Goal: Task Accomplishment & Management: Use online tool/utility

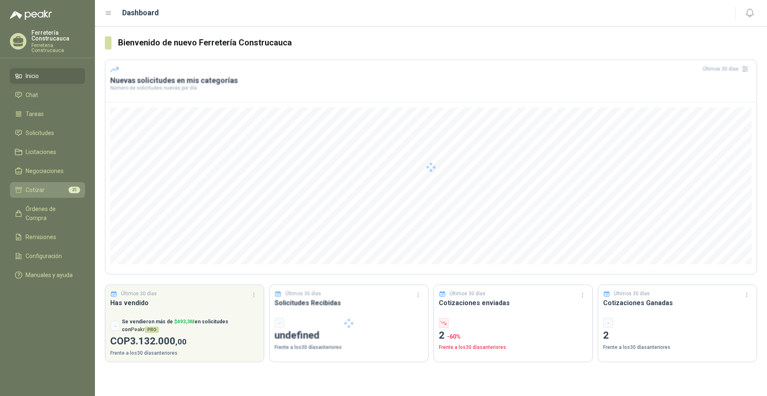
click at [48, 185] on li "Cotizar 25" at bounding box center [47, 189] width 65 height 9
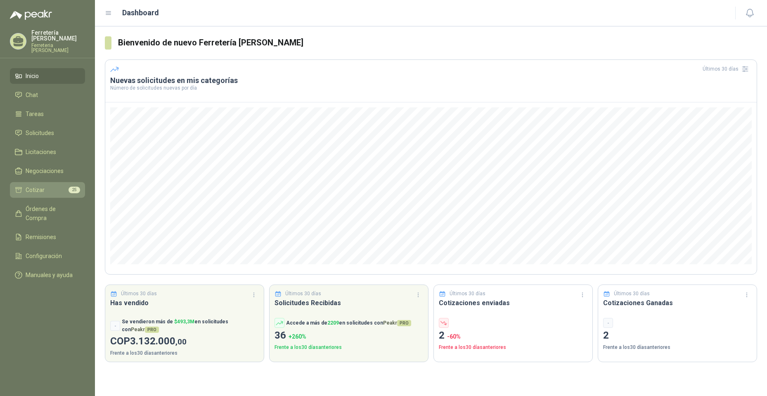
click at [54, 187] on li "Cotizar 25" at bounding box center [47, 189] width 65 height 9
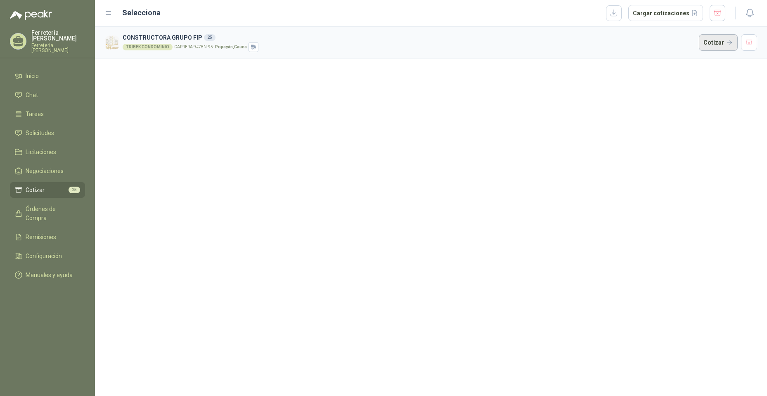
click at [729, 42] on button "Cotizar" at bounding box center [718, 42] width 39 height 17
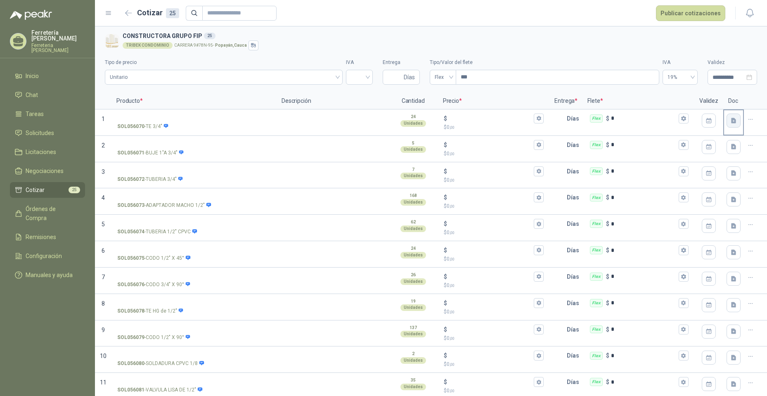
click at [730, 125] on button "button" at bounding box center [734, 121] width 14 height 14
click at [624, 43] on div "TRIBEK CONDOMINIO CARRERA 9#78N-95 - [GEOGRAPHIC_DATA] , Cauca" at bounding box center [438, 45] width 631 height 10
click at [127, 9] on button "button" at bounding box center [128, 13] width 13 height 13
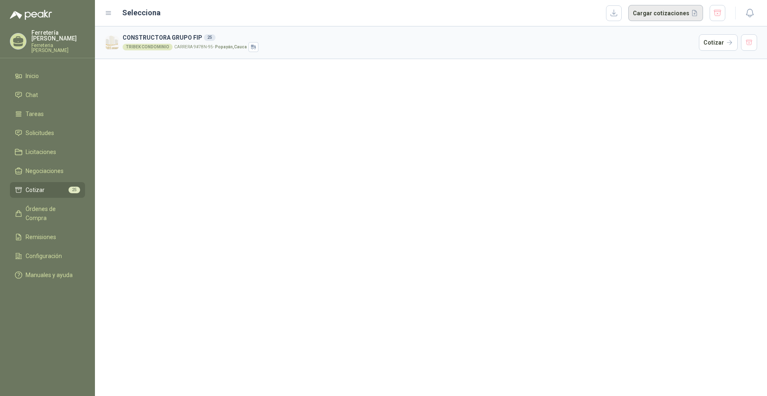
click at [682, 12] on button "Cargar cotizaciones" at bounding box center [665, 13] width 75 height 17
click at [654, 14] on button "Cargar cotizaciones" at bounding box center [665, 13] width 75 height 17
click at [324, 38] on h3 "CONSTRUCTORA GRUPO FIP 25" at bounding box center [409, 37] width 573 height 9
click at [731, 44] on button "Cotizar" at bounding box center [718, 42] width 39 height 17
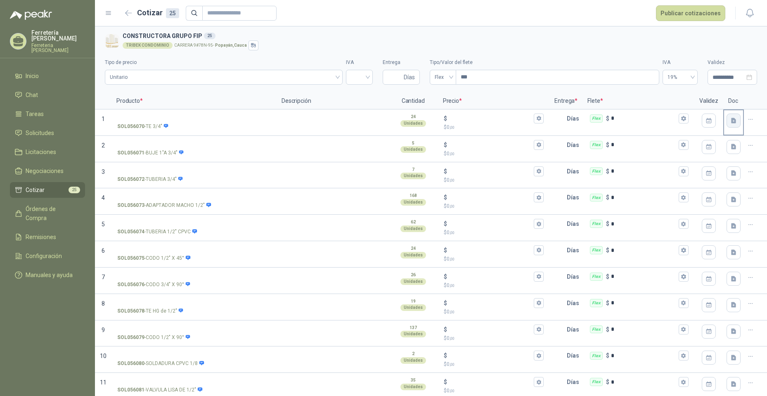
click at [731, 120] on icon "button" at bounding box center [733, 120] width 5 height 5
click at [674, 179] on div "Cargar archivo" at bounding box center [683, 175] width 38 height 17
click at [640, 38] on h3 "CONSTRUCTORA GRUPO FIP 25" at bounding box center [438, 35] width 631 height 9
click at [731, 123] on icon "button" at bounding box center [733, 120] width 5 height 5
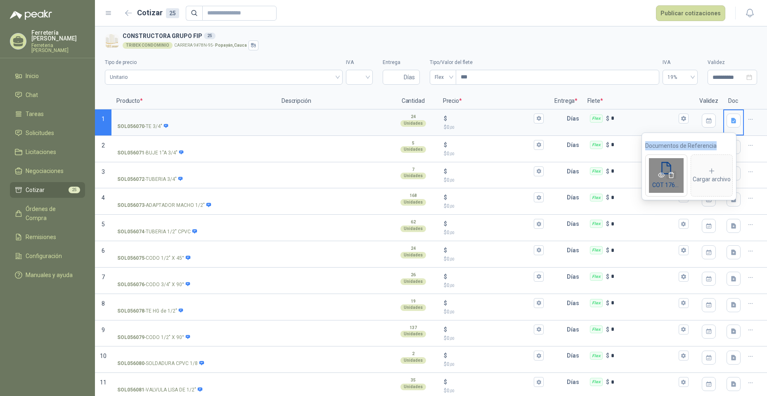
click at [670, 174] on icon "delete" at bounding box center [671, 175] width 7 height 7
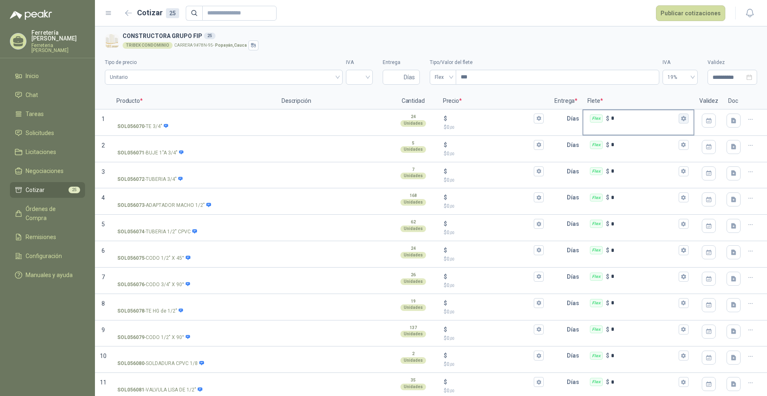
click at [681, 119] on icon "button" at bounding box center [683, 118] width 5 height 5
click at [540, 19] on form "Cotizar 25 Publicar cotizaciones" at bounding box center [424, 13] width 604 height 16
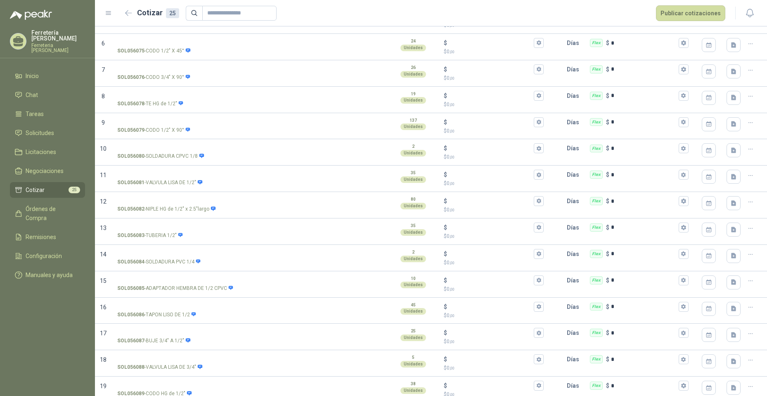
scroll to position [1, 0]
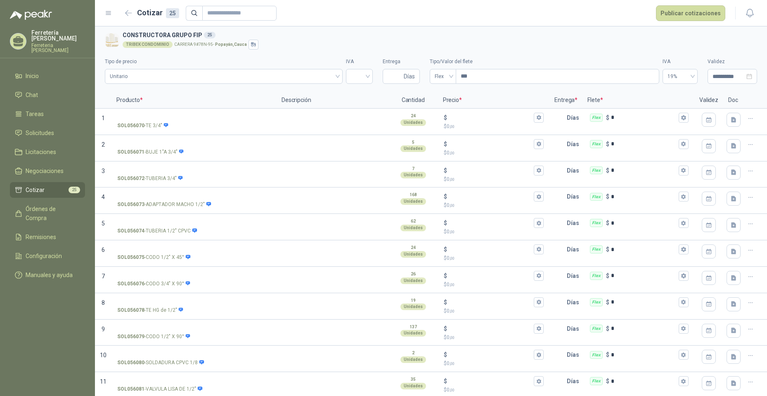
click at [641, 47] on div "TRIBEK CONDOMINIO CARRERA 9#78N-95 - [GEOGRAPHIC_DATA] , Cauca" at bounding box center [438, 45] width 631 height 10
click at [131, 19] on button "button" at bounding box center [128, 13] width 13 height 13
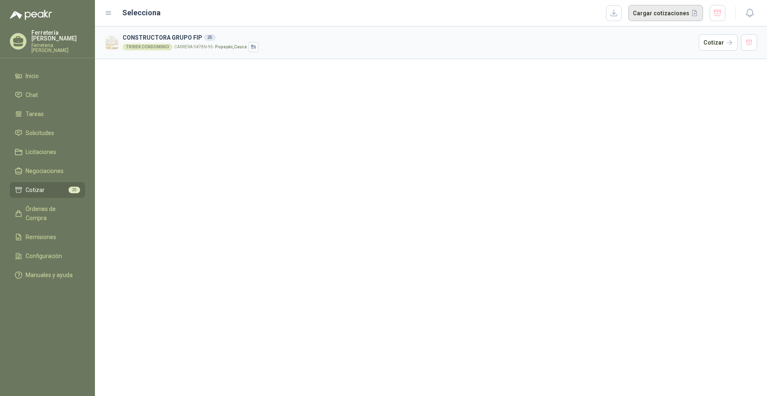
click at [692, 12] on button "Cargar cotizaciones" at bounding box center [665, 13] width 75 height 17
click at [111, 12] on icon at bounding box center [108, 12] width 7 height 7
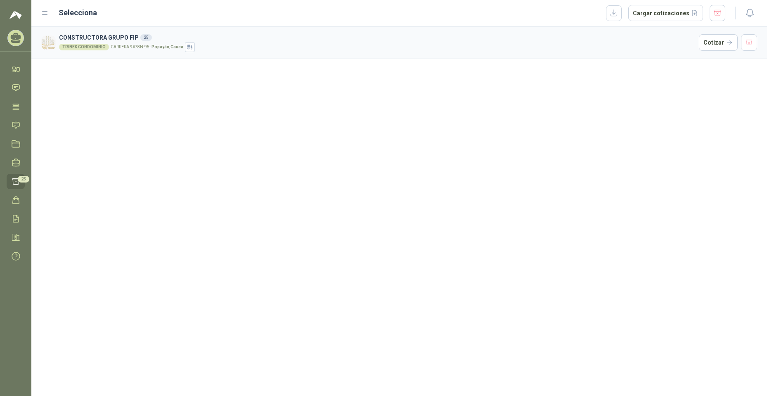
click at [54, 15] on div "Selecciona Cargar cotizaciones" at bounding box center [383, 13] width 684 height 17
click at [49, 12] on div "Selecciona Cargar cotizaciones" at bounding box center [383, 13] width 684 height 17
click at [47, 12] on icon at bounding box center [45, 13] width 5 height 3
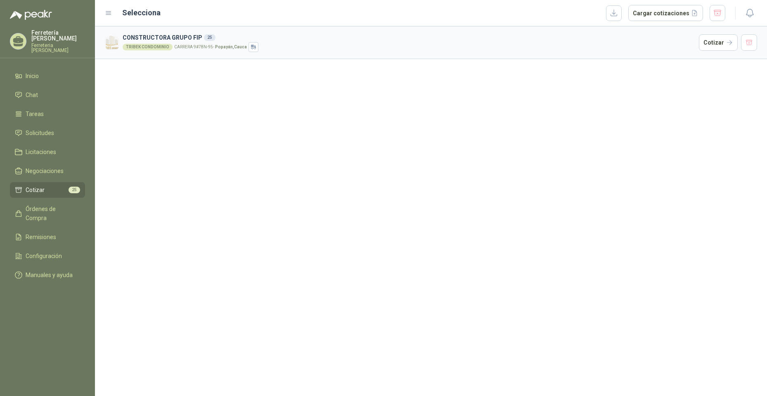
click at [166, 39] on h3 "CONSTRUCTORA GRUPO FIP 25" at bounding box center [409, 37] width 573 height 9
click at [717, 41] on button "Cotizar" at bounding box center [718, 42] width 39 height 17
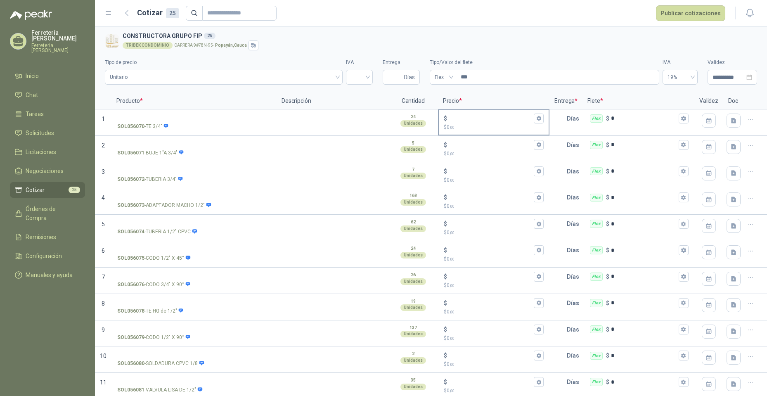
click at [468, 123] on div "$" at bounding box center [494, 119] width 100 height 10
click at [468, 121] on input "$ $ 0 ,00" at bounding box center [491, 118] width 84 height 6
click at [555, 126] on input "text" at bounding box center [558, 118] width 17 height 17
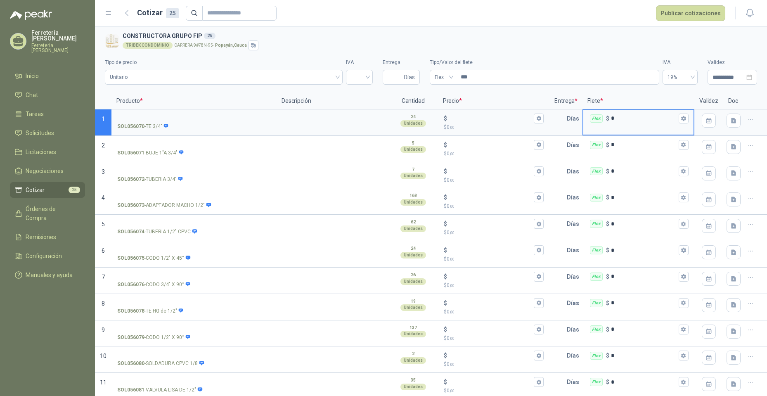
click at [645, 120] on input "*" at bounding box center [644, 118] width 66 height 6
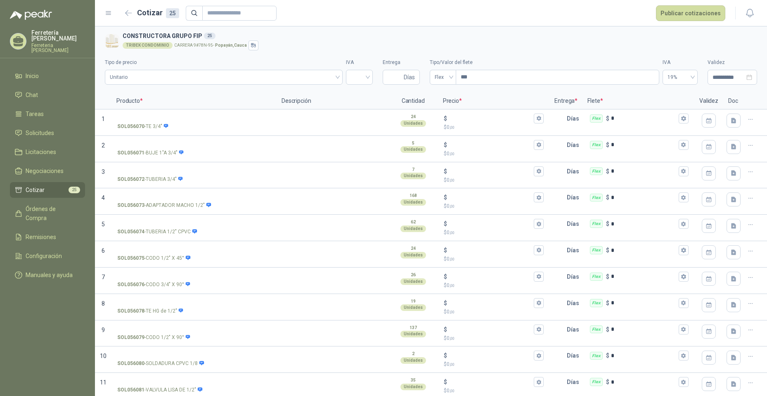
click at [523, 28] on section "**********" at bounding box center [431, 59] width 672 height 66
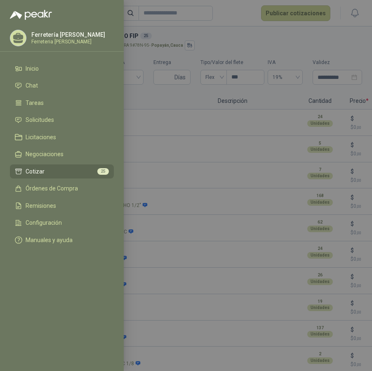
click at [279, 47] on div at bounding box center [186, 185] width 372 height 371
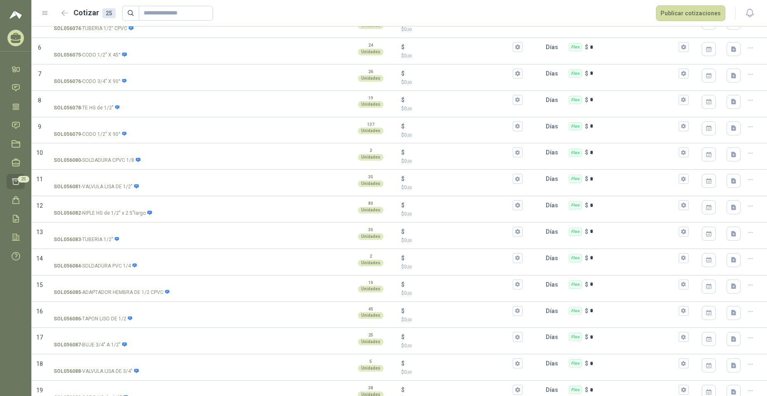
scroll to position [206, 0]
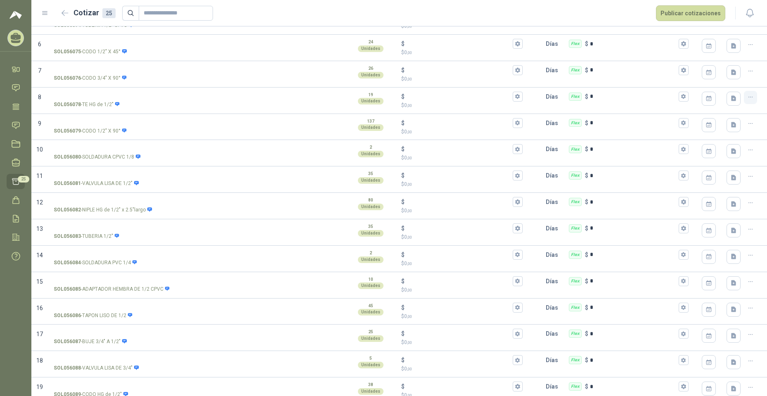
click at [750, 95] on button "button" at bounding box center [750, 97] width 13 height 13
click at [710, 78] on button "Eliminar cotización" at bounding box center [714, 77] width 62 height 13
click at [747, 178] on icon "button" at bounding box center [750, 176] width 7 height 7
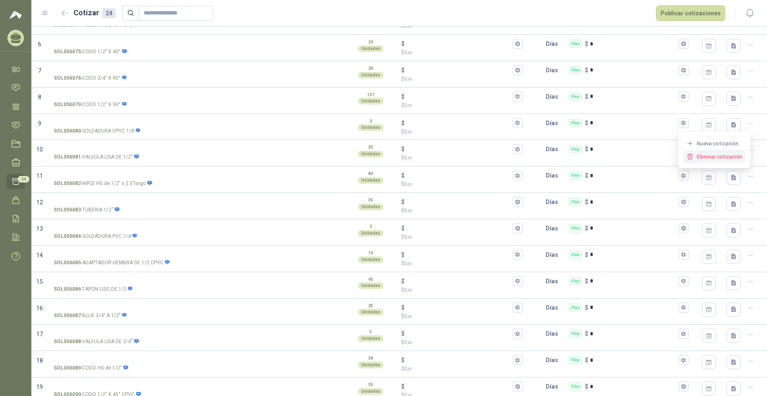
click at [704, 158] on button "Eliminar cotización" at bounding box center [714, 156] width 62 height 13
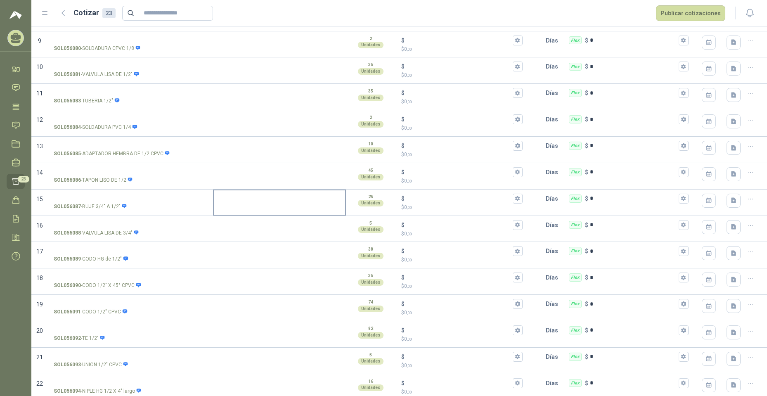
scroll to position [320, 0]
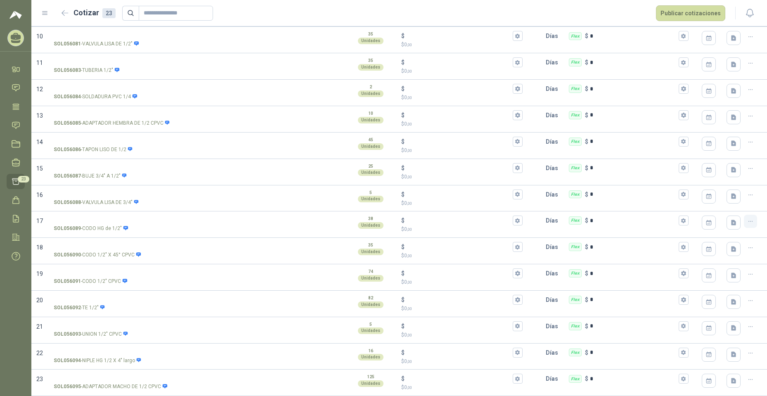
click at [744, 220] on button "button" at bounding box center [750, 221] width 13 height 13
click at [719, 202] on button "Eliminar cotización" at bounding box center [714, 201] width 62 height 13
click at [747, 351] on icon "button" at bounding box center [750, 353] width 7 height 7
click at [710, 332] on button "Eliminar cotización" at bounding box center [714, 333] width 62 height 13
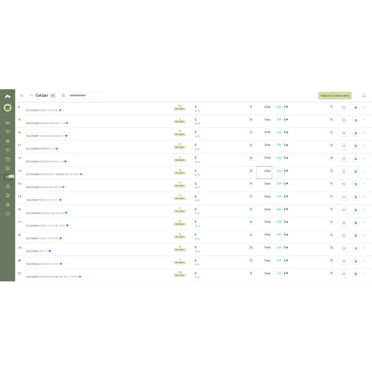
scroll to position [102, 0]
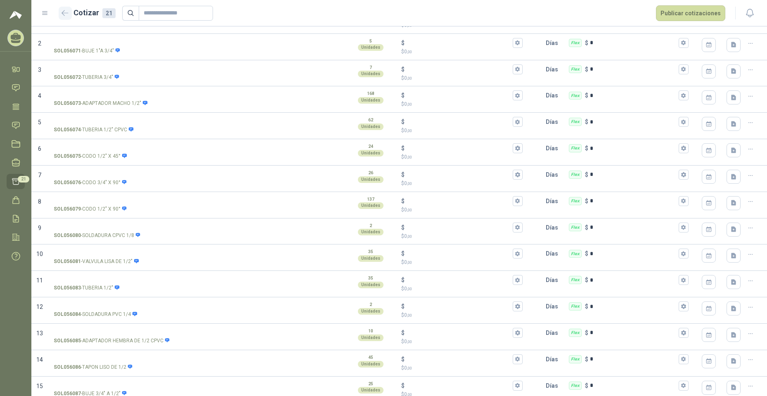
click at [64, 13] on icon "button" at bounding box center [65, 12] width 6 height 5
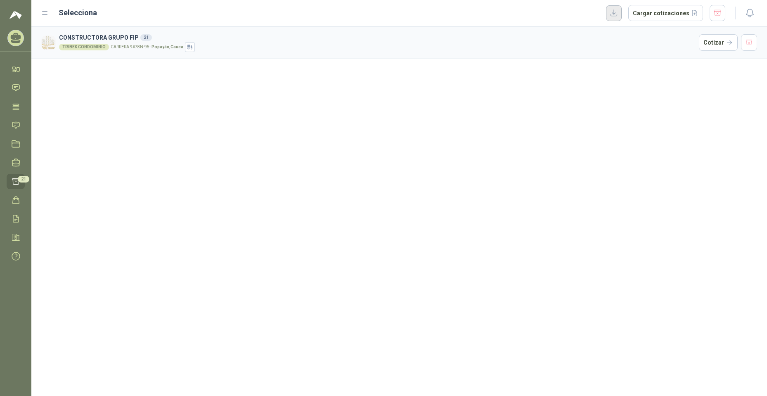
click at [622, 14] on button "button" at bounding box center [614, 13] width 16 height 16
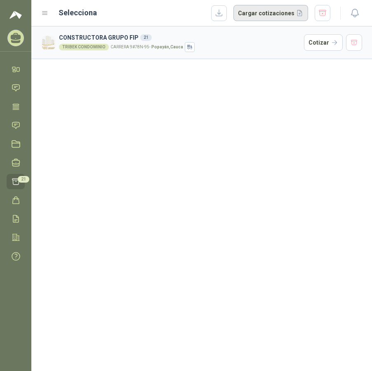
click at [258, 7] on button "Cargar cotizaciones" at bounding box center [271, 13] width 75 height 17
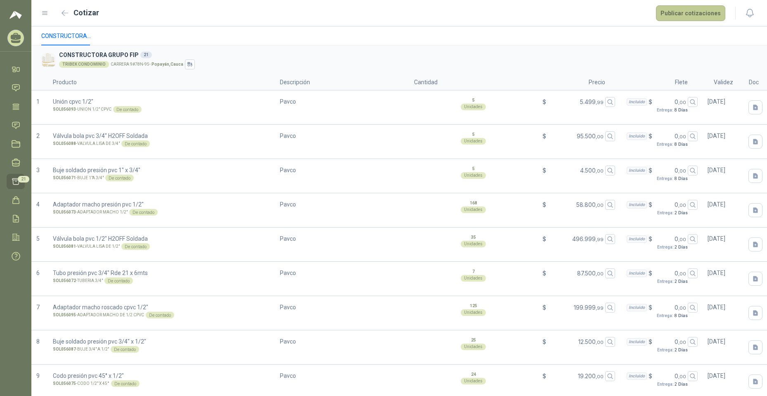
click at [690, 10] on button "Publicar cotizaciones" at bounding box center [690, 13] width 69 height 16
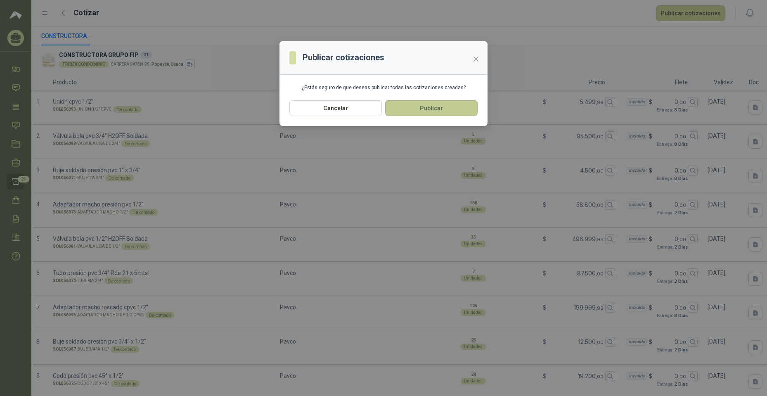
click at [435, 107] on button "Publicar" at bounding box center [431, 108] width 92 height 16
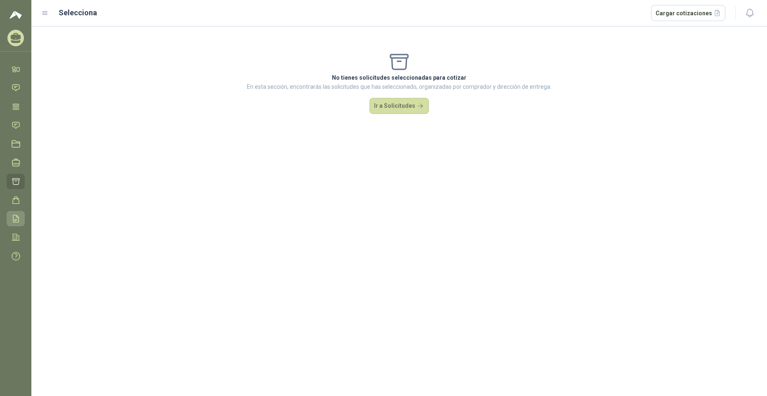
click at [20, 220] on icon at bounding box center [16, 218] width 9 height 9
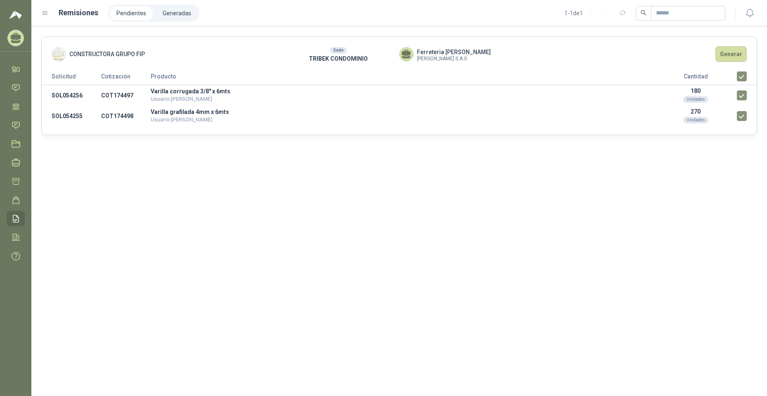
click at [338, 244] on div "CONSTRUCTORA GRUPO FIP Sede TRIBEK CONDOMINIO Ferreteria [PERSON_NAME] [PERSON_…" at bounding box center [399, 211] width 736 height 370
click at [15, 236] on icon at bounding box center [16, 237] width 9 height 9
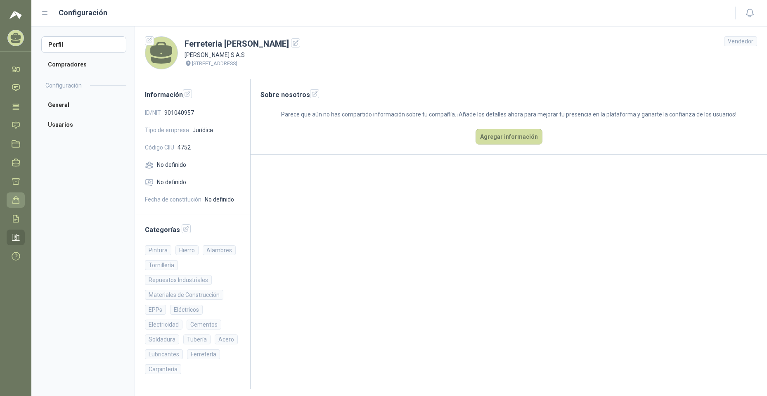
click at [21, 201] on link "Órdenes de Compra" at bounding box center [16, 199] width 18 height 15
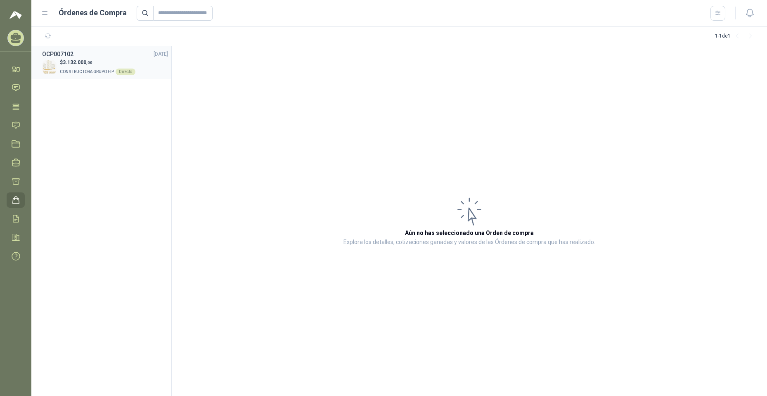
click at [71, 50] on h3 "OCP007102" at bounding box center [57, 54] width 31 height 9
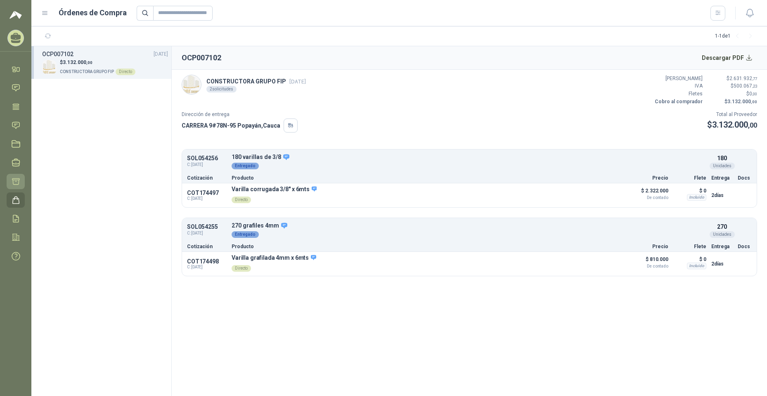
click at [15, 183] on icon at bounding box center [16, 181] width 9 height 9
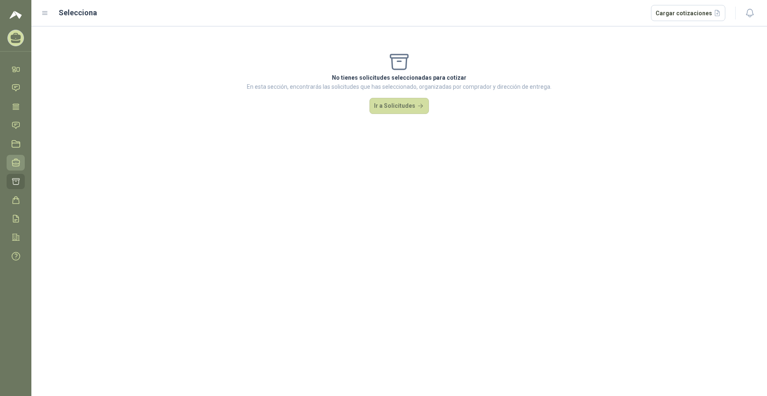
click at [17, 160] on icon at bounding box center [16, 162] width 9 height 9
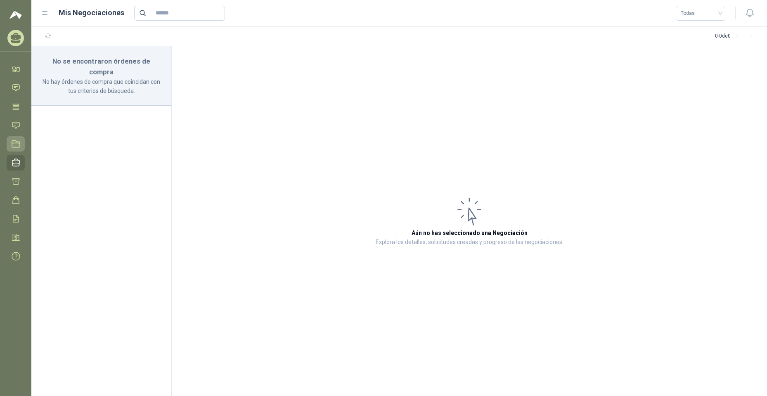
click at [17, 139] on link "Licitaciones" at bounding box center [16, 143] width 18 height 15
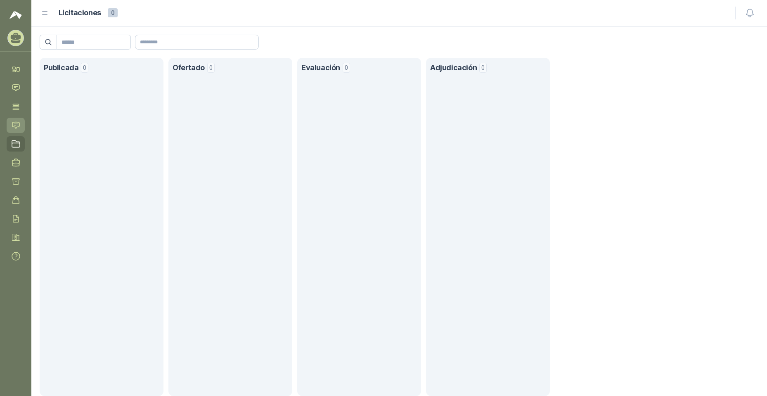
click at [16, 123] on icon at bounding box center [16, 125] width 9 height 9
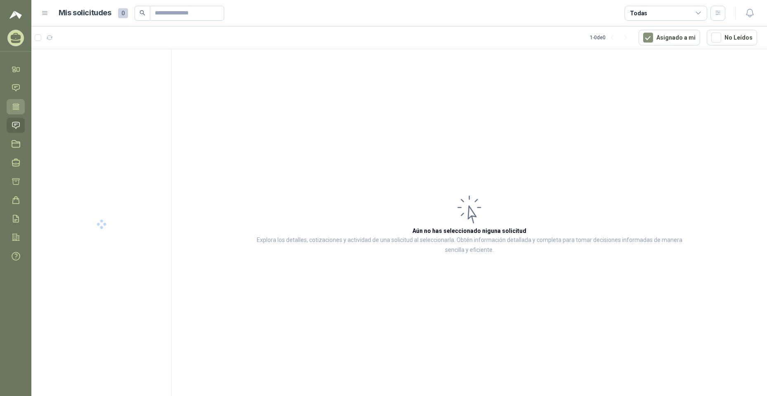
click at [16, 109] on icon at bounding box center [16, 106] width 6 height 5
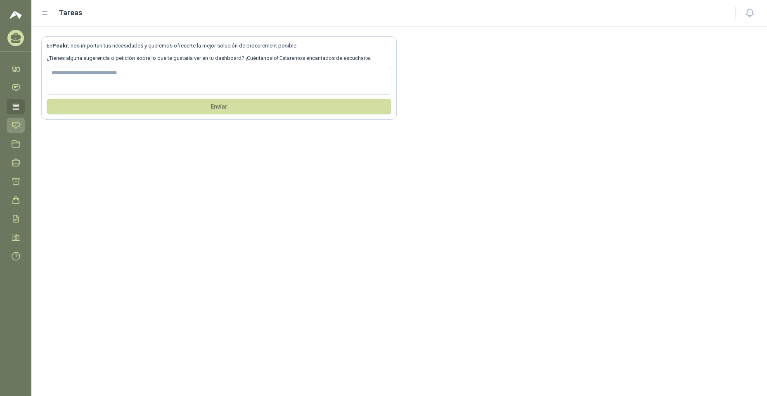
click at [21, 128] on link "Solicitudes" at bounding box center [16, 125] width 18 height 15
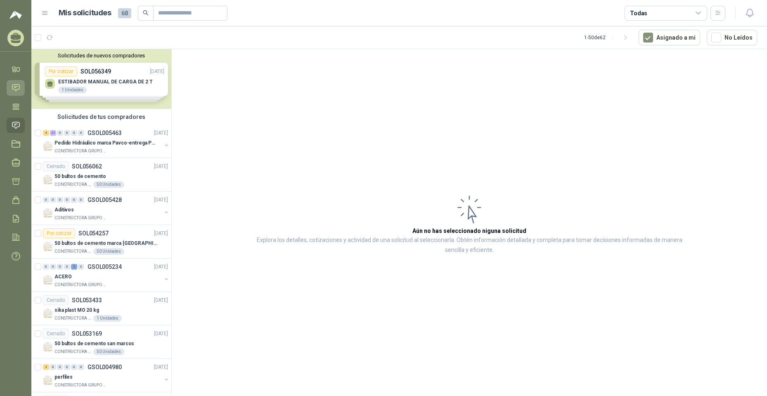
click at [14, 86] on icon at bounding box center [16, 87] width 9 height 9
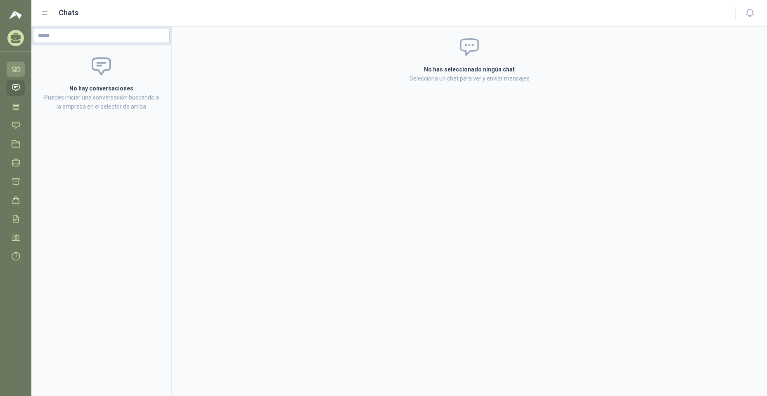
click at [17, 71] on icon at bounding box center [18, 70] width 3 height 4
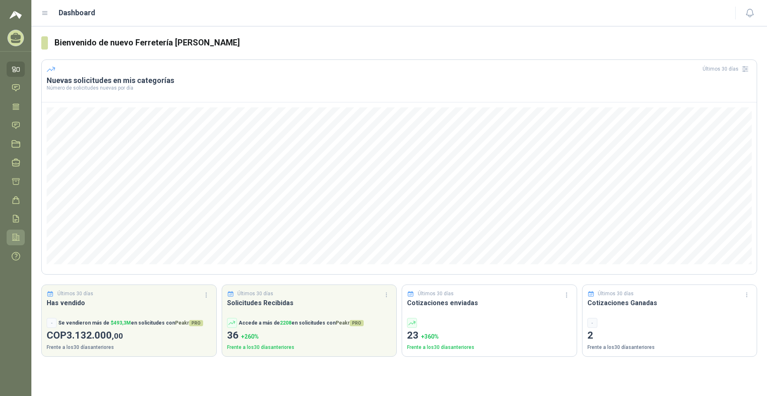
click at [16, 242] on link "Configuración" at bounding box center [16, 237] width 18 height 15
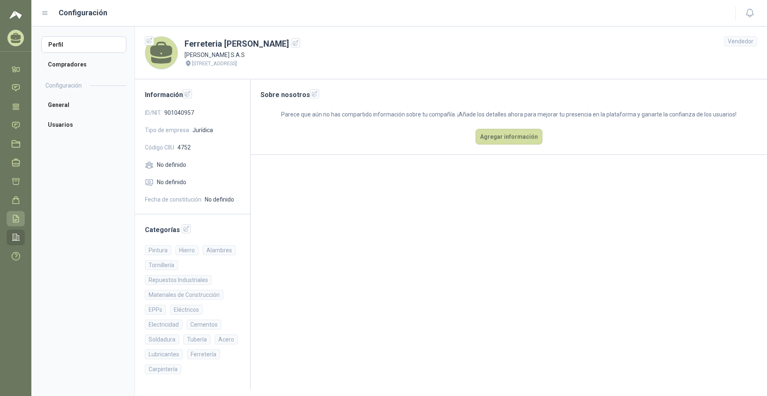
click at [22, 217] on link "Remisiones" at bounding box center [16, 218] width 18 height 15
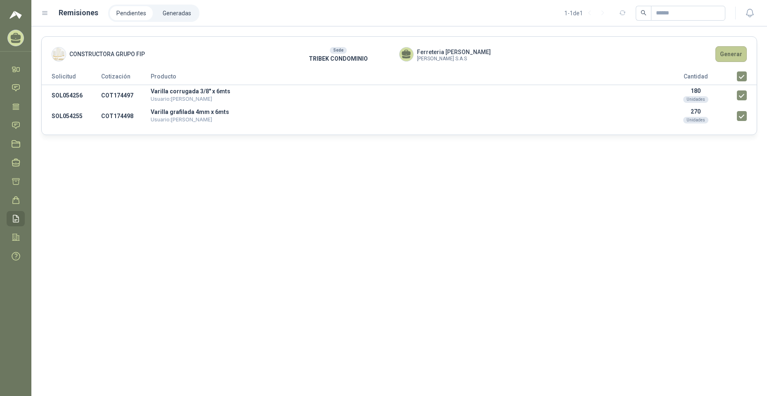
click at [731, 59] on button "Generar" at bounding box center [731, 54] width 31 height 16
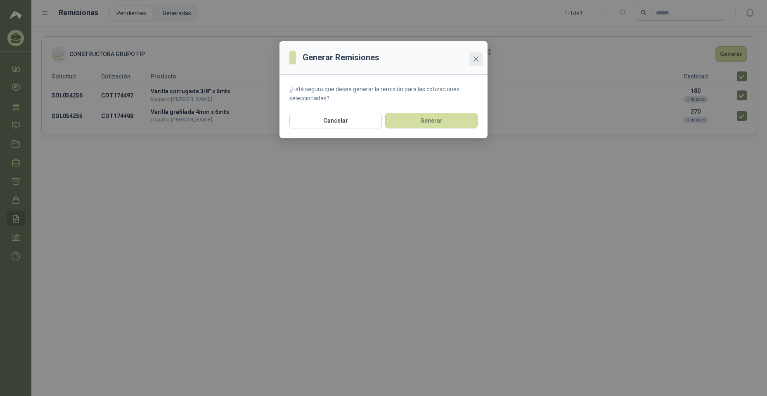
click at [479, 58] on icon "close" at bounding box center [476, 59] width 7 height 7
